Goal: Find specific page/section: Find specific page/section

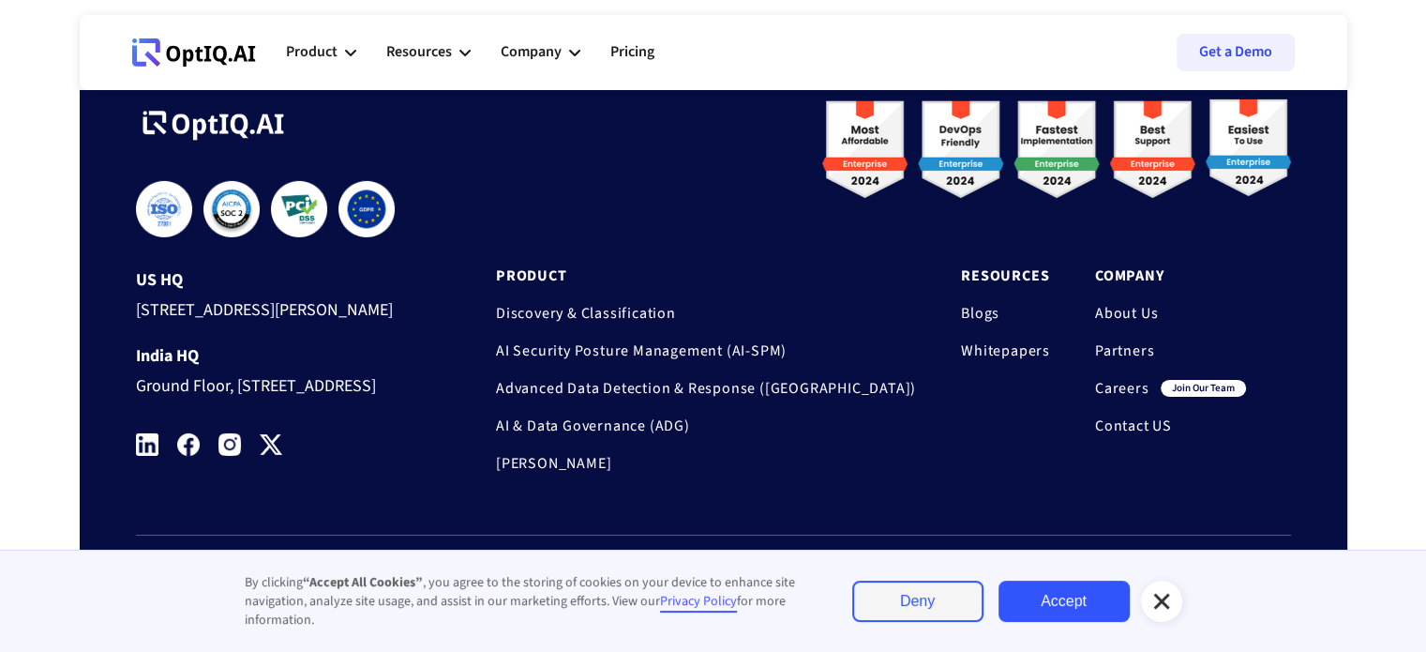
scroll to position [6375, 0]
click at [1116, 379] on link "Careers" at bounding box center [1122, 388] width 54 height 19
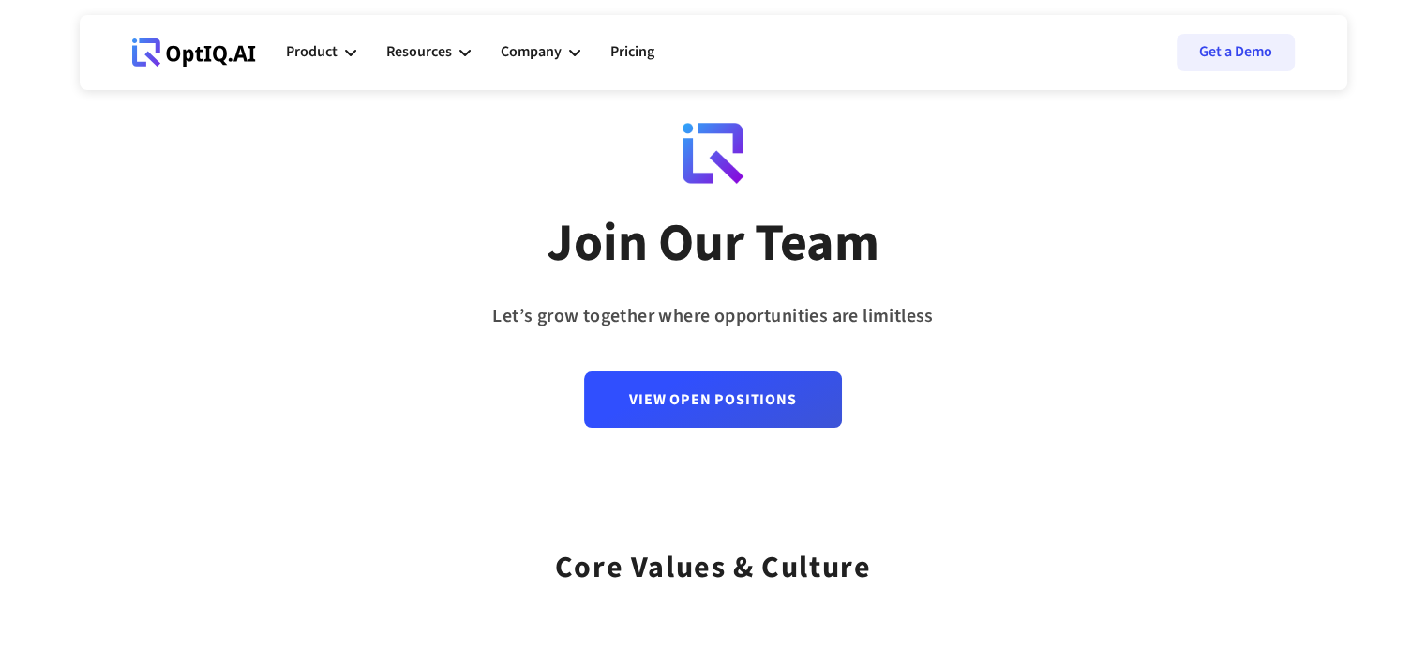
scroll to position [34, 0]
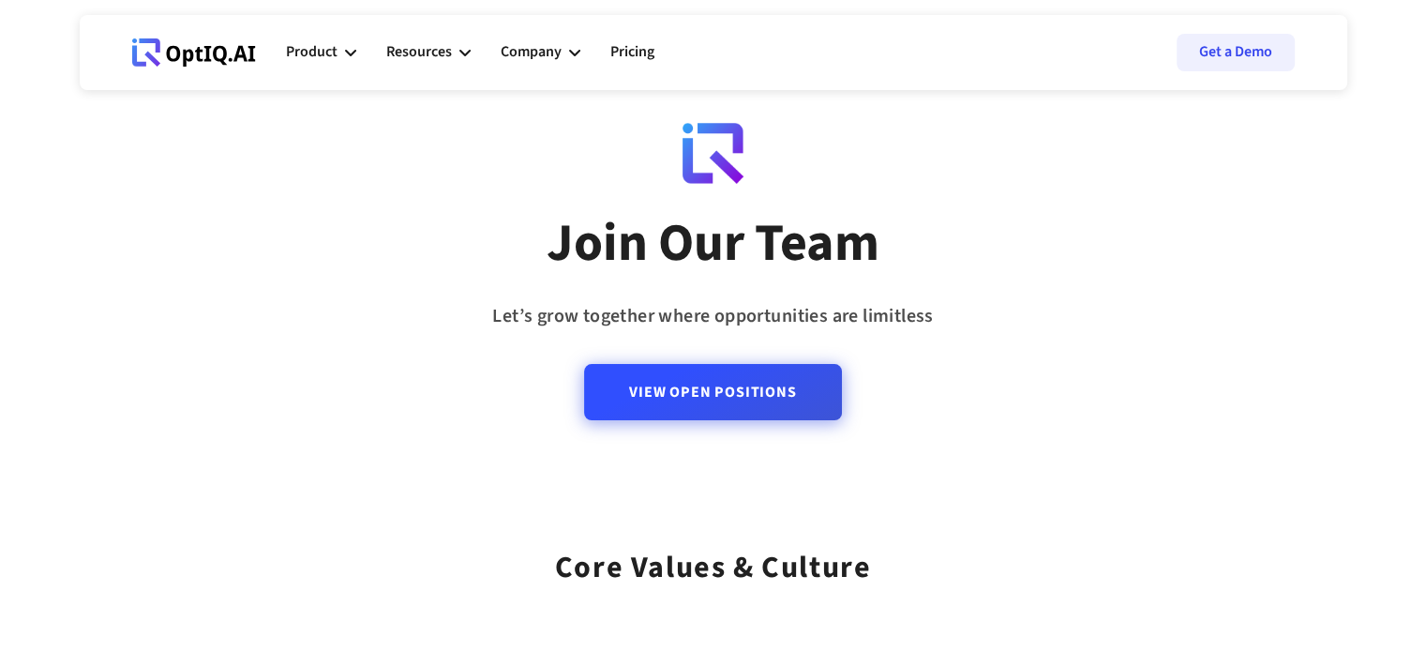
click at [692, 406] on link "View Open Positions" at bounding box center [712, 392] width 257 height 56
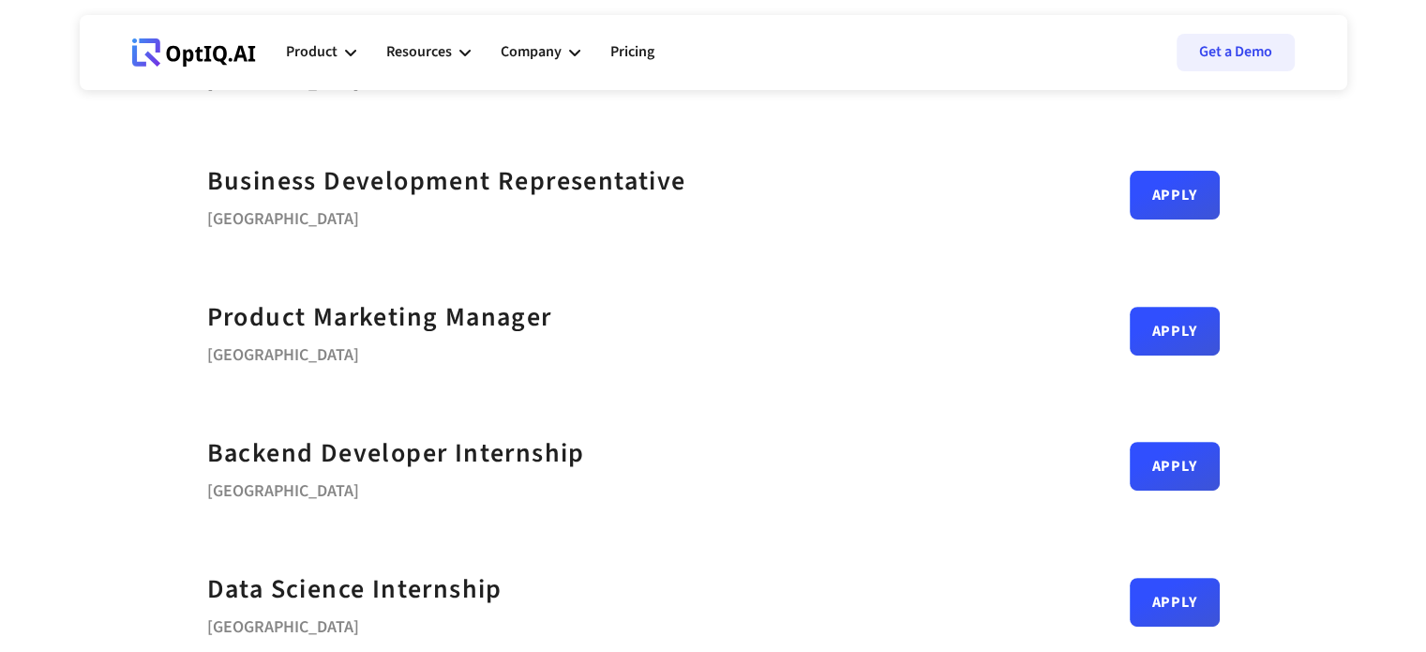
scroll to position [581, 0]
